Goal: Task Accomplishment & Management: Manage account settings

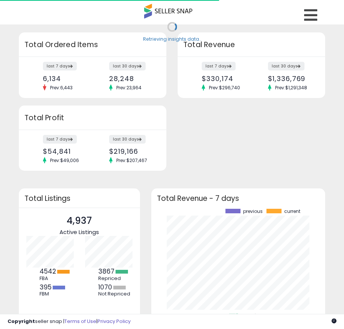
scroll to position [105, 159]
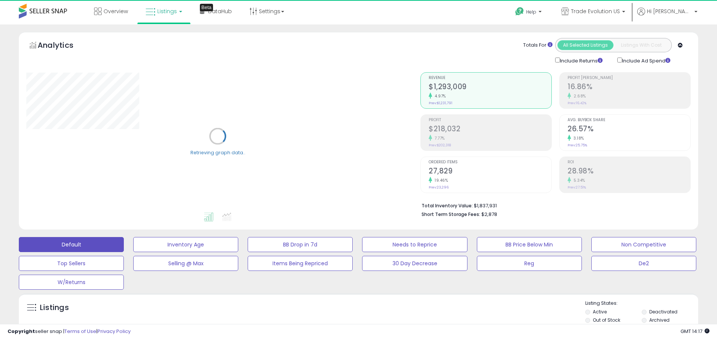
click at [344, 312] on label "Deactivated" at bounding box center [664, 312] width 28 height 6
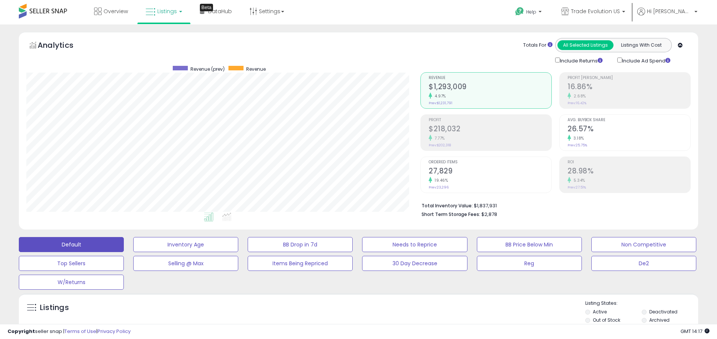
click at [344, 320] on label "Archived" at bounding box center [660, 320] width 20 height 6
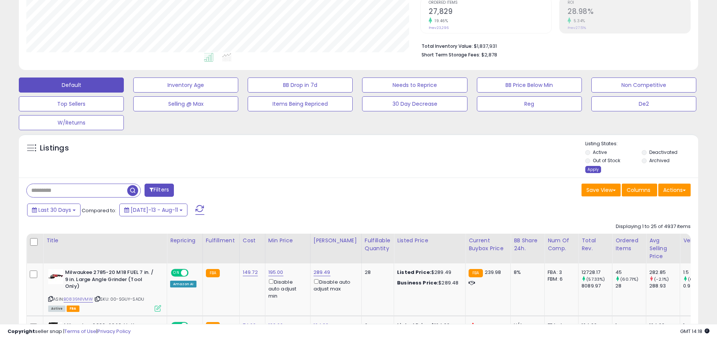
click at [344, 169] on div "Apply" at bounding box center [594, 169] width 16 height 7
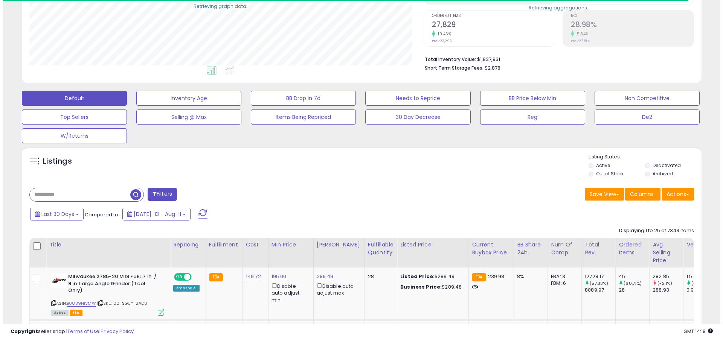
scroll to position [376379, 376139]
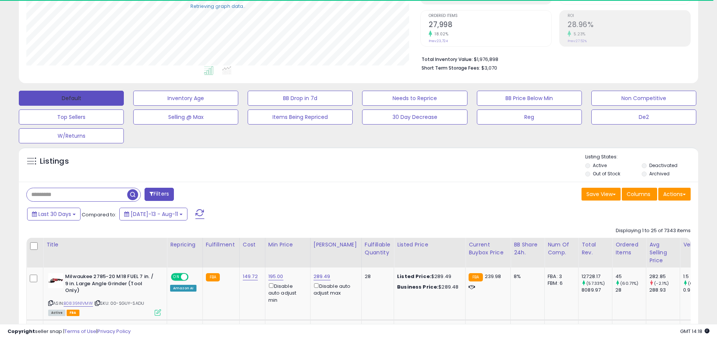
click at [71, 98] on button "Default" at bounding box center [71, 98] width 105 height 15
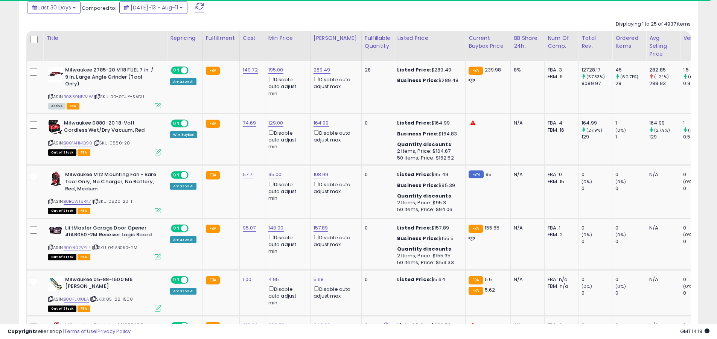
click at [195, 7] on span at bounding box center [199, 8] width 9 height 10
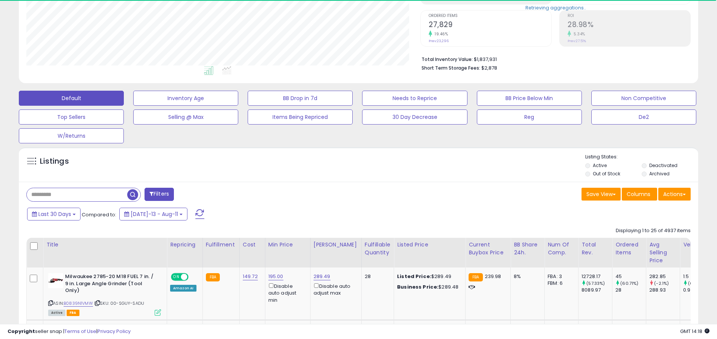
click at [77, 195] on input "text" at bounding box center [77, 194] width 101 height 13
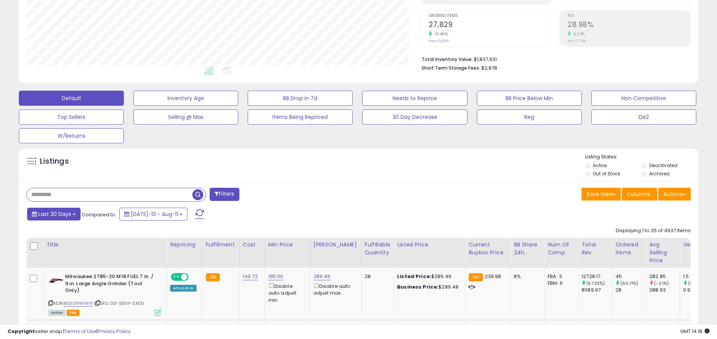
click at [53, 214] on span "Last 30 Days" at bounding box center [54, 214] width 33 height 8
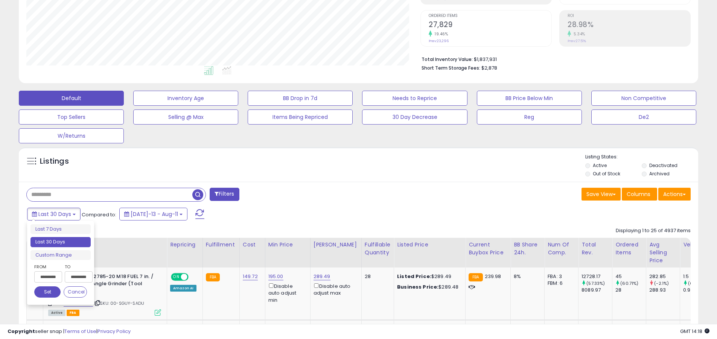
click at [61, 242] on li "Last 30 Days" at bounding box center [60, 242] width 60 height 10
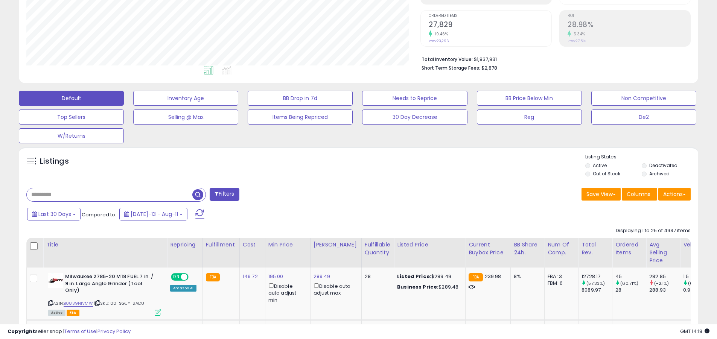
click at [110, 195] on input "text" at bounding box center [110, 194] width 166 height 13
click at [199, 194] on span "button" at bounding box center [197, 194] width 11 height 11
click at [344, 194] on button "Actions" at bounding box center [675, 194] width 32 height 13
click at [0, 0] on link "Export All Columns" at bounding box center [0, 0] width 0 height 0
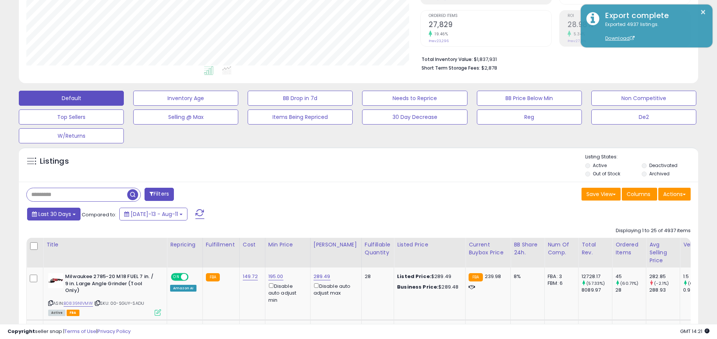
click at [53, 214] on span "Last 30 Days" at bounding box center [54, 214] width 33 height 8
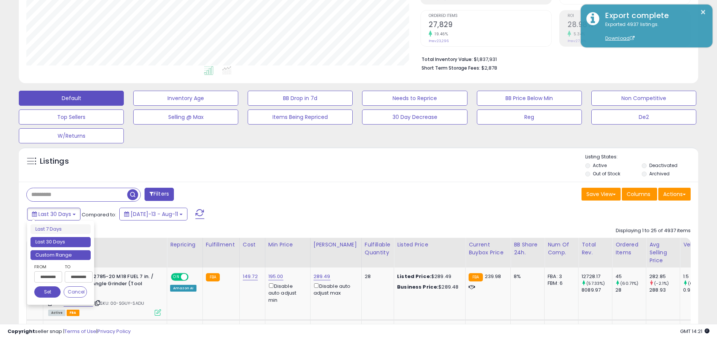
click at [61, 255] on li "Custom Range" at bounding box center [60, 255] width 60 height 10
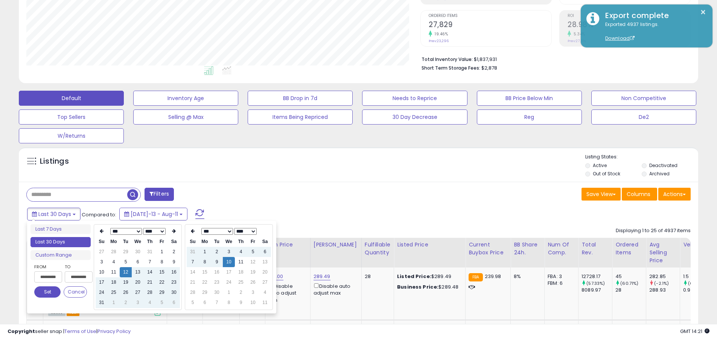
click at [48, 277] on input "**********" at bounding box center [48, 276] width 28 height 11
type input "**********"
click at [47, 292] on button "Set" at bounding box center [47, 292] width 26 height 11
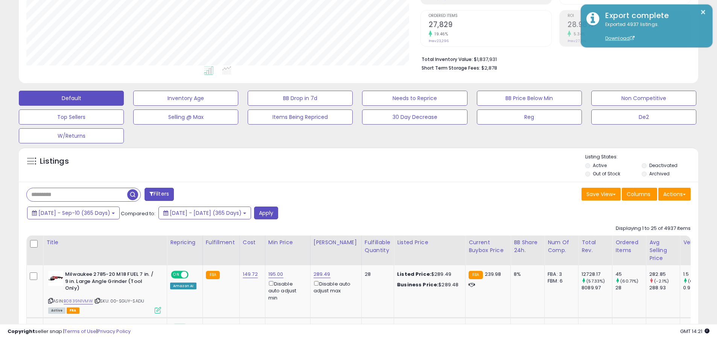
click at [77, 195] on input "text" at bounding box center [77, 194] width 101 height 13
click at [278, 213] on button "Apply" at bounding box center [266, 213] width 24 height 13
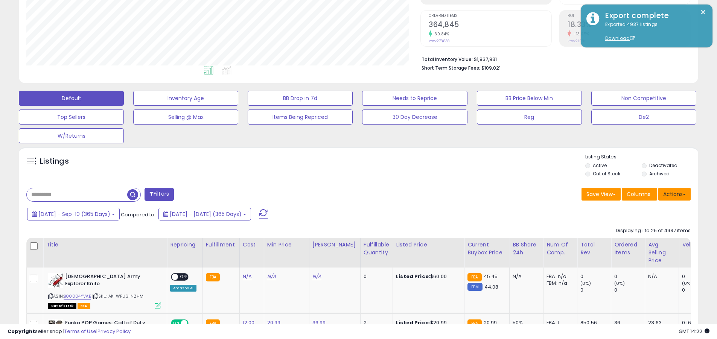
click at [344, 194] on button "Actions" at bounding box center [675, 194] width 32 height 13
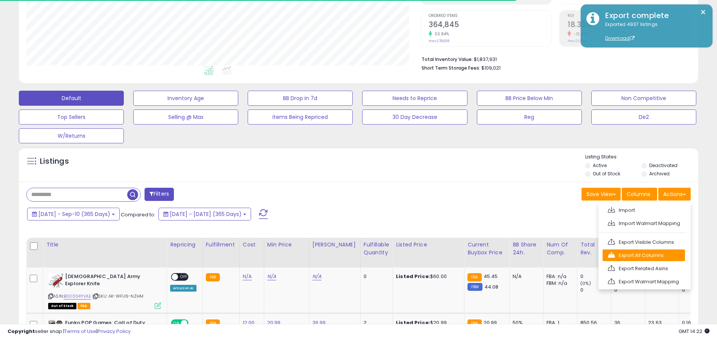
click at [344, 255] on link "Export All Columns" at bounding box center [644, 256] width 82 height 12
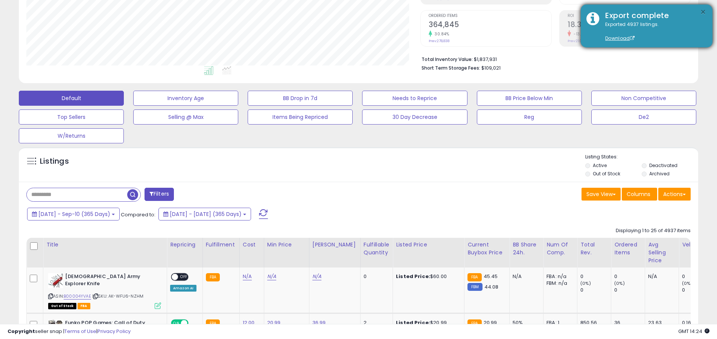
click at [344, 12] on button "×" at bounding box center [703, 12] width 6 height 9
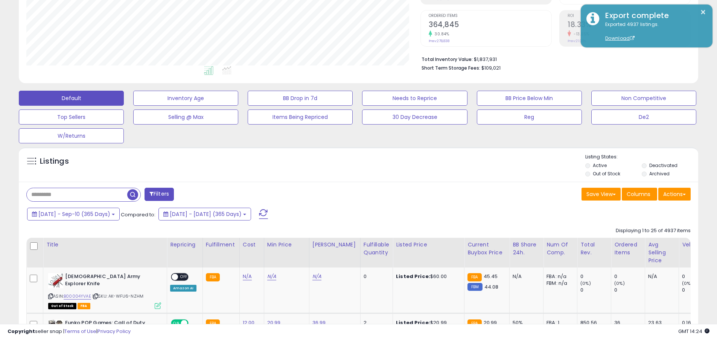
click at [77, 195] on input "text" at bounding box center [77, 194] width 101 height 13
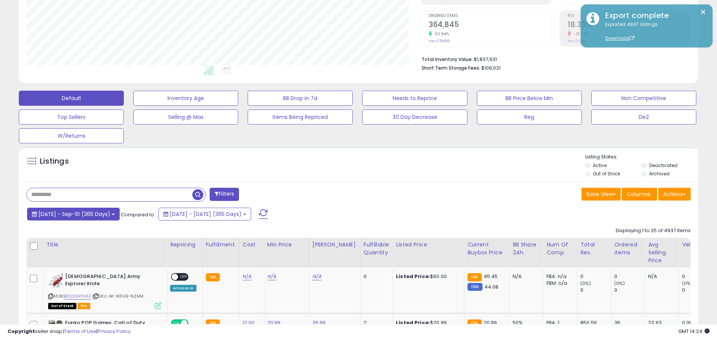
click at [80, 214] on span "[DATE] - Sep-10 (365 Days)" at bounding box center [74, 214] width 72 height 8
